Goal: Task Accomplishment & Management: Use online tool/utility

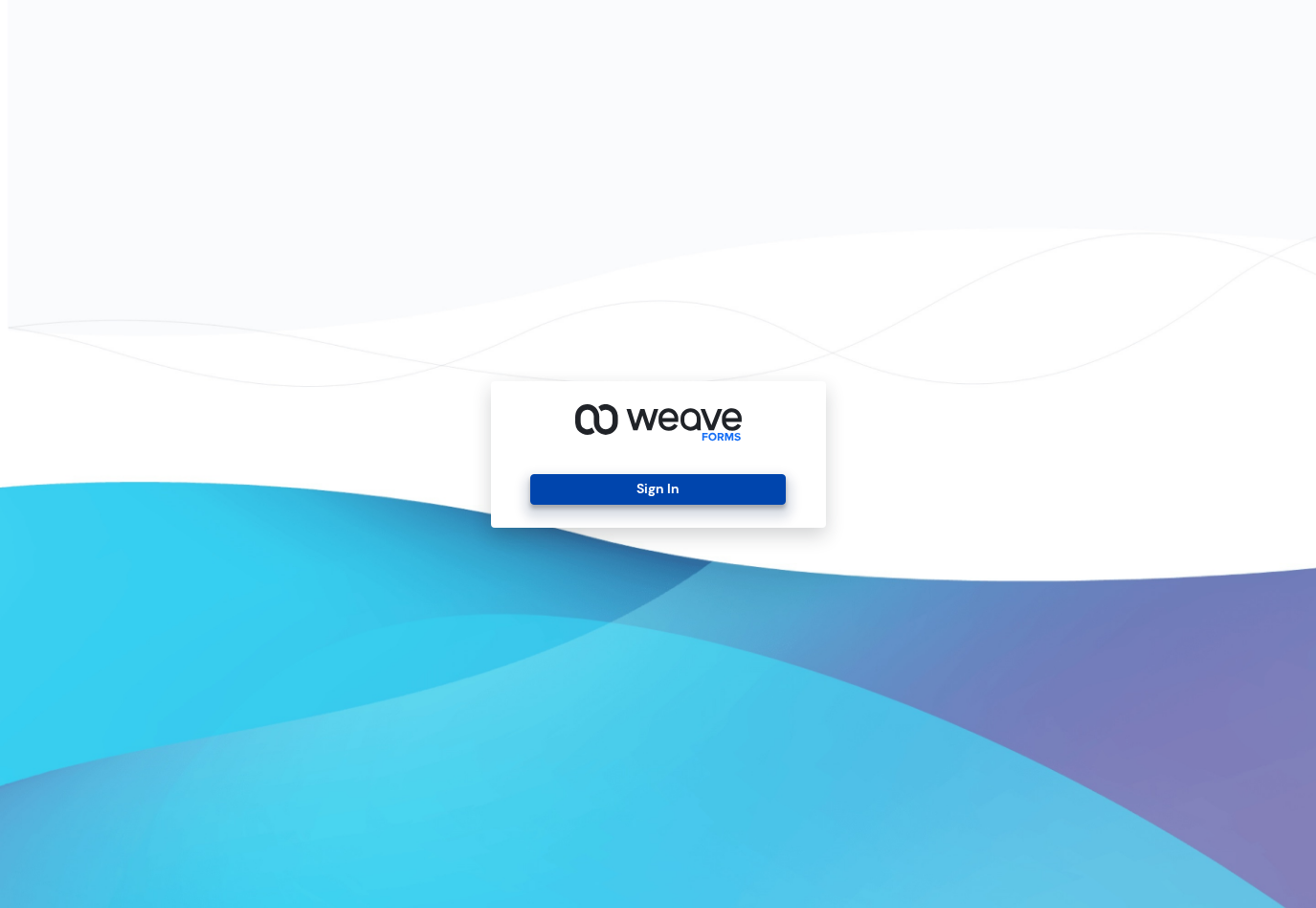
click at [638, 482] on button "Sign In" at bounding box center [658, 490] width 256 height 31
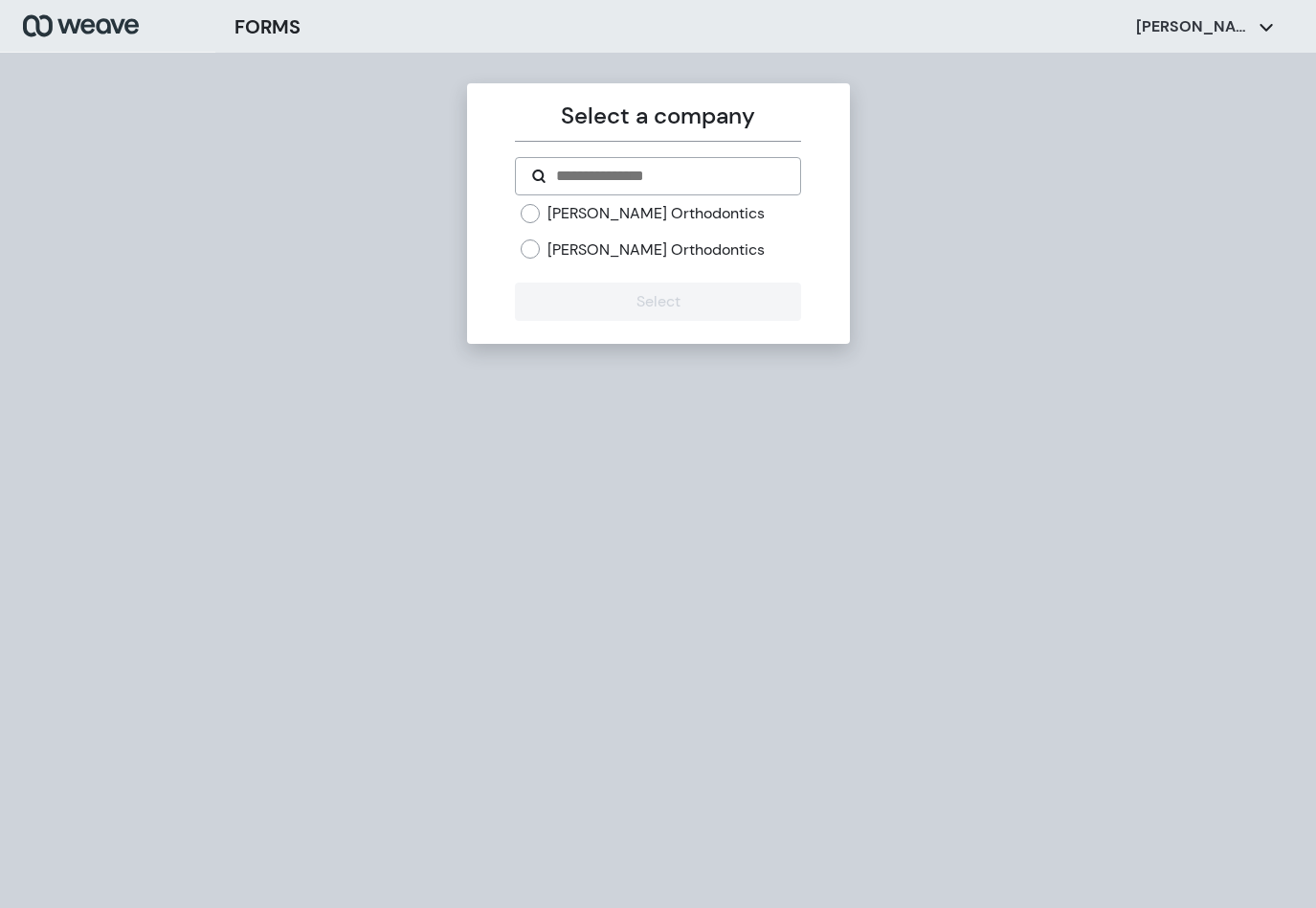
click at [632, 246] on label "[PERSON_NAME] Orthodontics" at bounding box center [657, 250] width 217 height 21
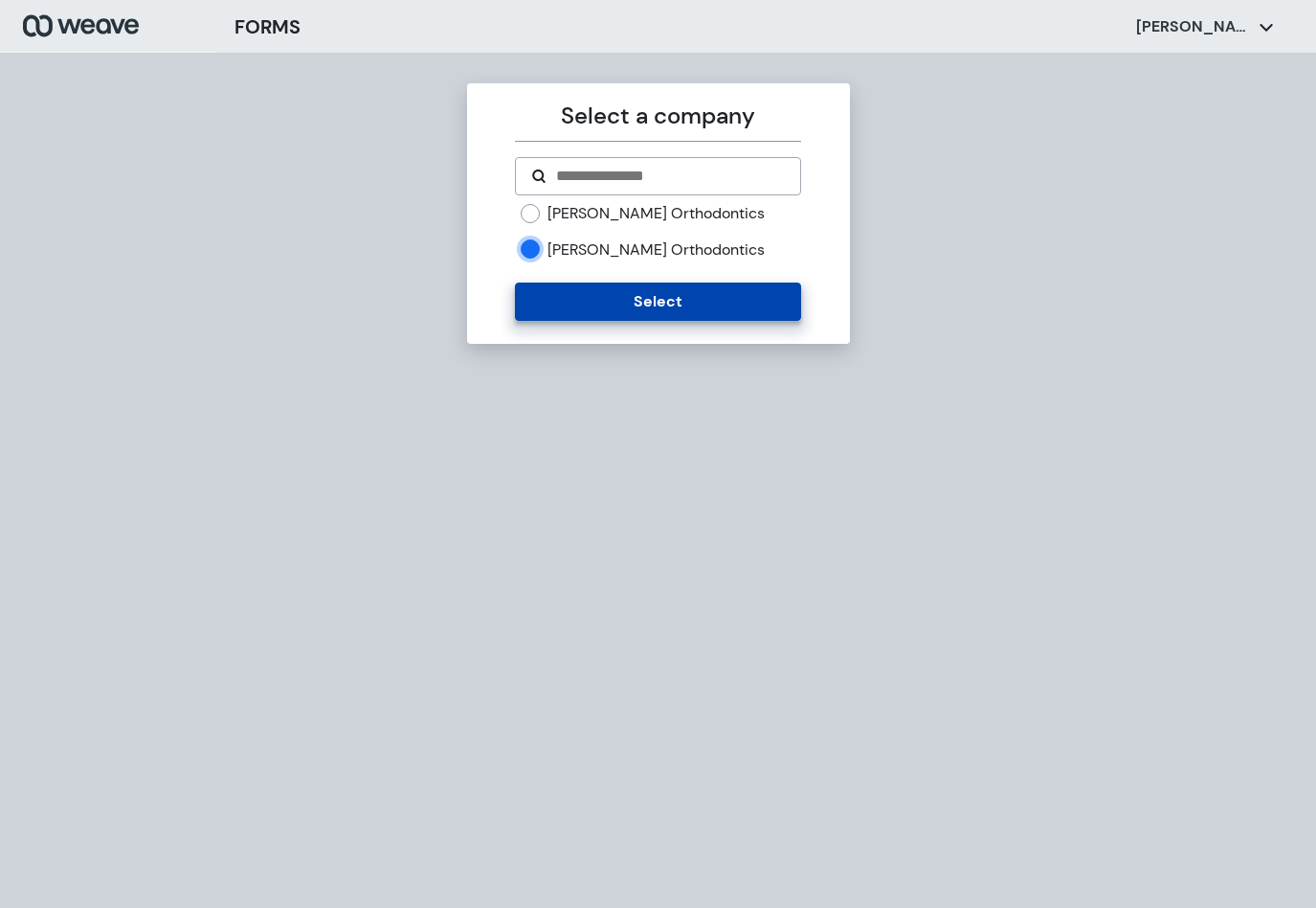
click at [649, 308] on button "Select" at bounding box center [658, 301] width 286 height 38
